Goal: Book appointment/travel/reservation

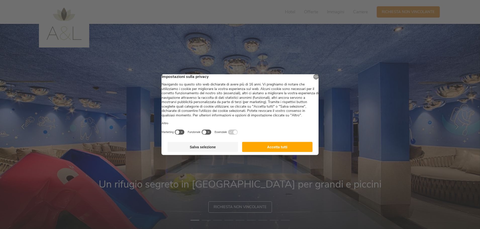
click at [273, 151] on button "Accetta tutti" at bounding box center [277, 147] width 71 height 10
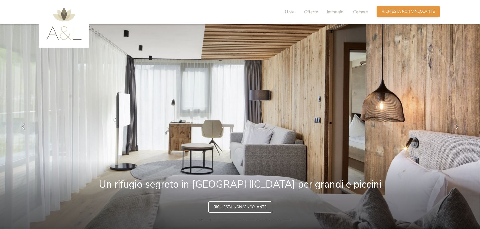
click at [414, 12] on span "Richiesta non vincolante" at bounding box center [408, 11] width 53 height 5
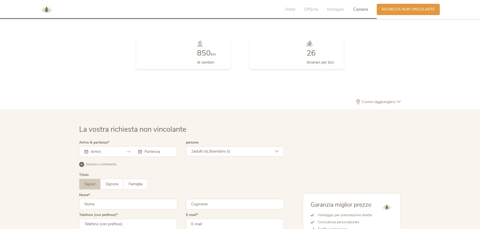
scroll to position [1473, 0]
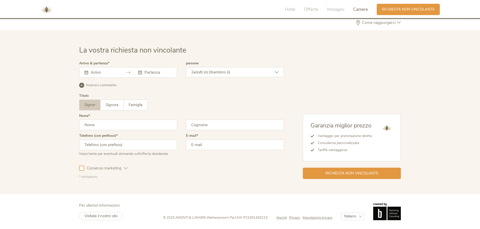
click at [87, 72] on icon at bounding box center [87, 73] width 4 height 4
click at [98, 72] on input "text" at bounding box center [104, 72] width 29 height 5
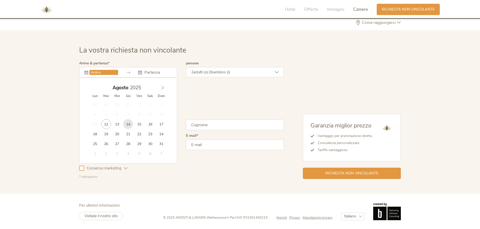
type input "[DATE]"
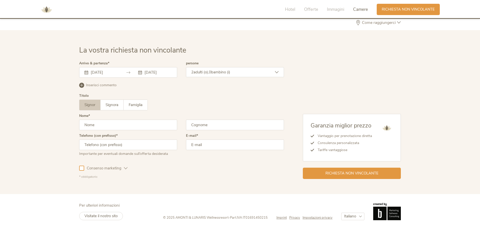
click at [277, 74] on div "2 adulti (o), 0 bambino (i)" at bounding box center [235, 72] width 98 height 10
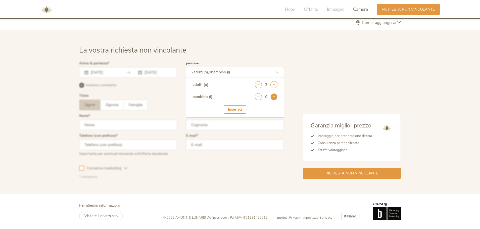
click at [274, 97] on icon at bounding box center [274, 96] width 7 height 7
click at [275, 111] on select "seleziona 0 1 2 3 4 5 6 7 8 9 10 11 12 13 14 15 16 17" at bounding box center [265, 111] width 25 height 8
select select "6"
click at [253, 107] on select "seleziona 0 1 2 3 4 5 6 7 8 9 10 11 12 13 14 15 16 17" at bounding box center [265, 111] width 25 height 8
click at [236, 125] on div "Inserisci" at bounding box center [235, 125] width 22 height 8
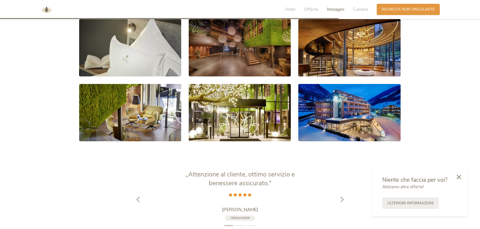
scroll to position [895, 0]
